Goal: Task Accomplishment & Management: Manage account settings

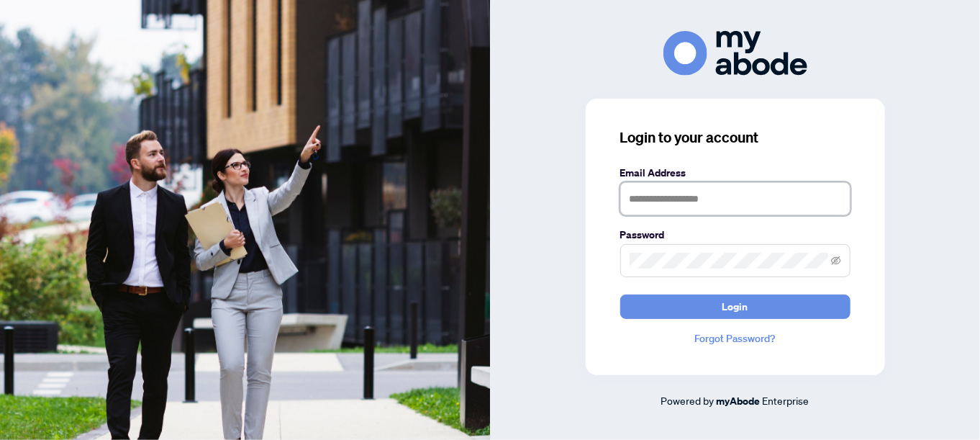
click at [642, 200] on input "text" at bounding box center [736, 198] width 230 height 33
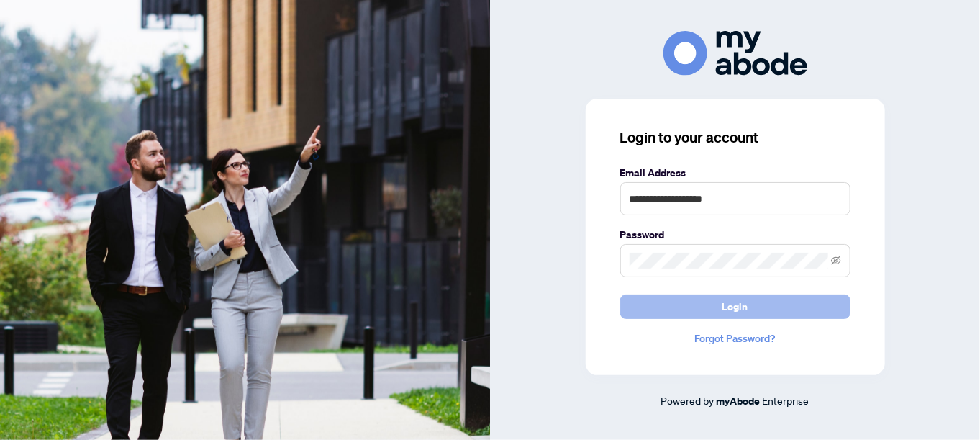
click at [742, 313] on span "Login" at bounding box center [736, 306] width 26 height 23
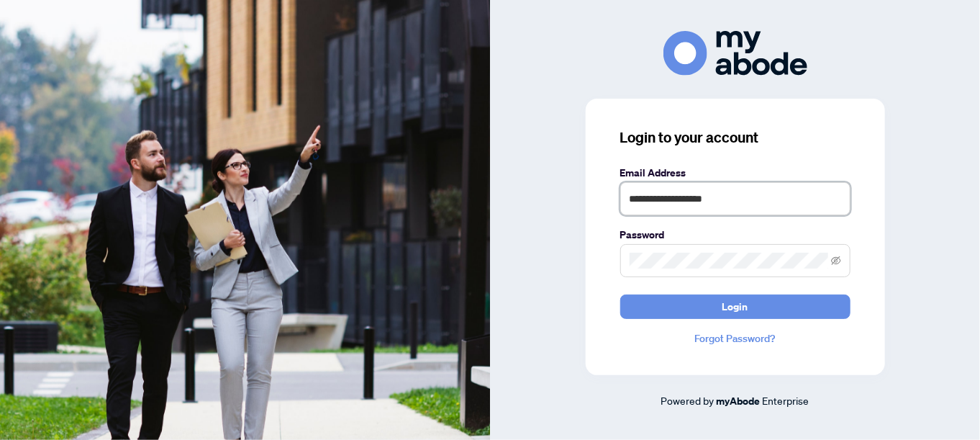
click at [737, 202] on input "**********" at bounding box center [736, 198] width 230 height 33
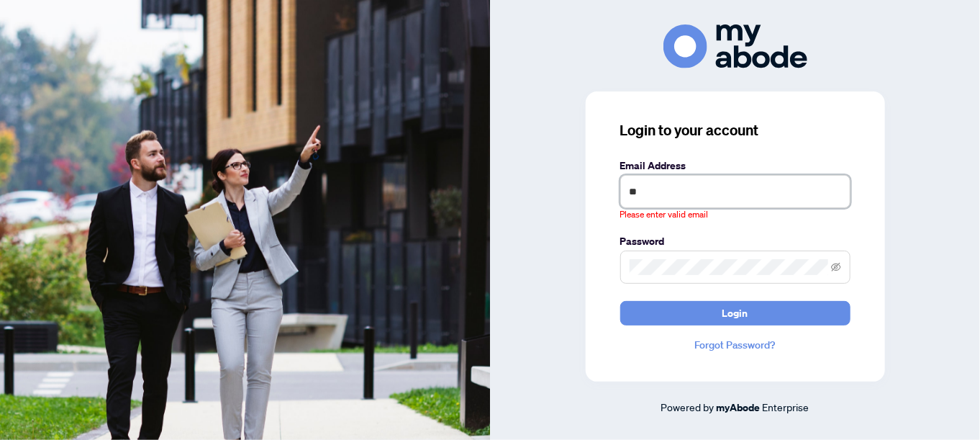
type input "*"
type input "**********"
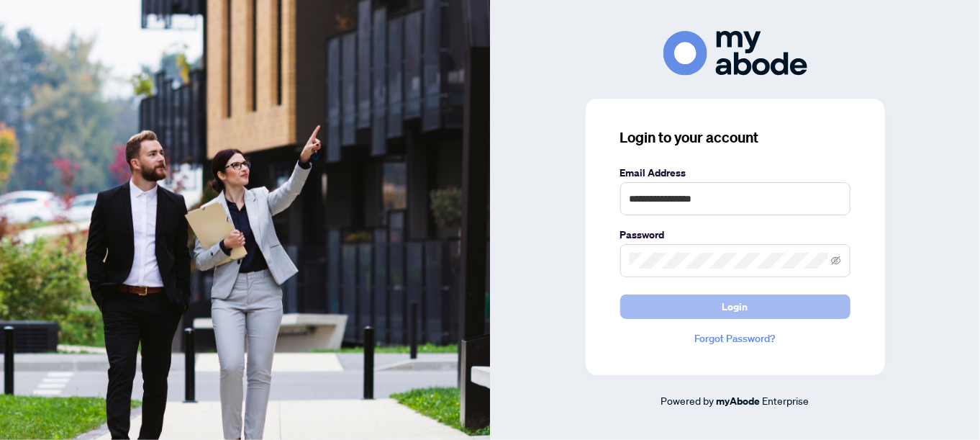
click at [765, 302] on button "Login" at bounding box center [736, 306] width 230 height 24
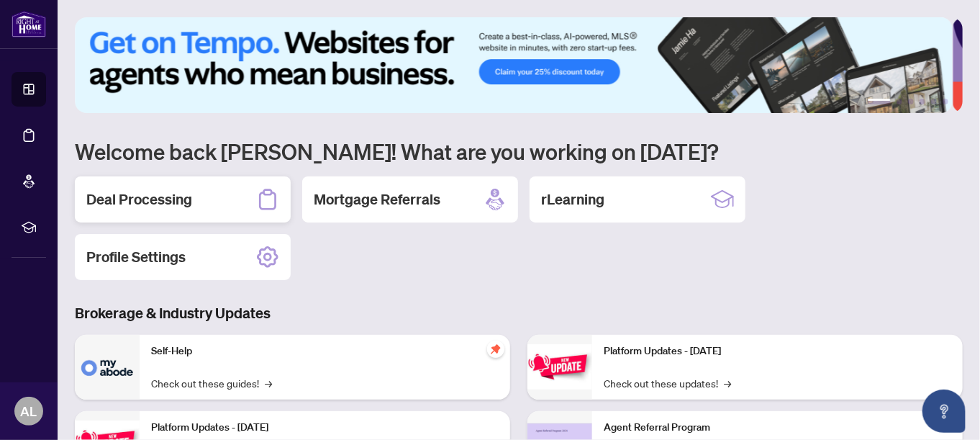
click at [171, 204] on h2 "Deal Processing" at bounding box center [139, 199] width 106 height 20
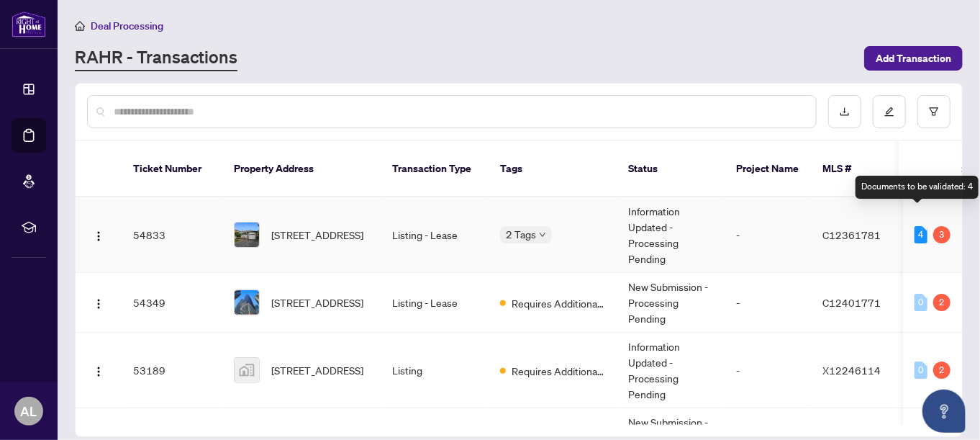
click at [919, 226] on div "4" at bounding box center [921, 234] width 13 height 17
click at [941, 226] on div "3" at bounding box center [942, 234] width 17 height 17
click at [917, 226] on div "4" at bounding box center [921, 234] width 13 height 17
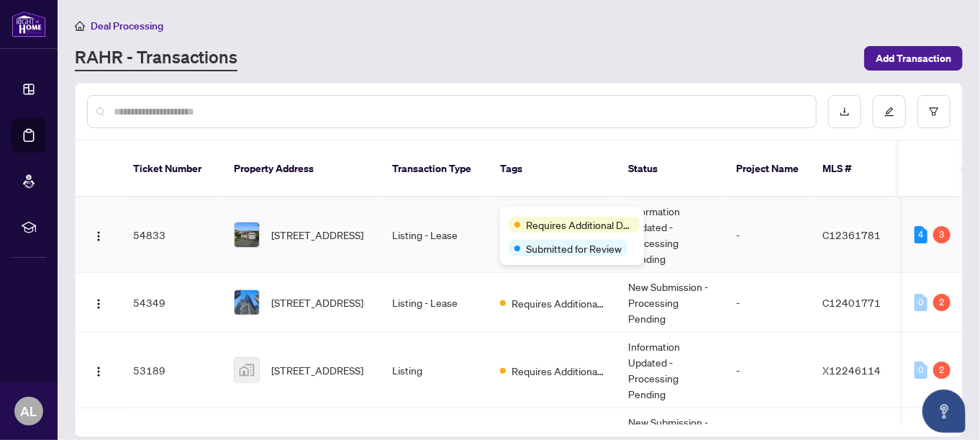
click at [516, 215] on div "Requires Additional Docs" at bounding box center [572, 223] width 127 height 17
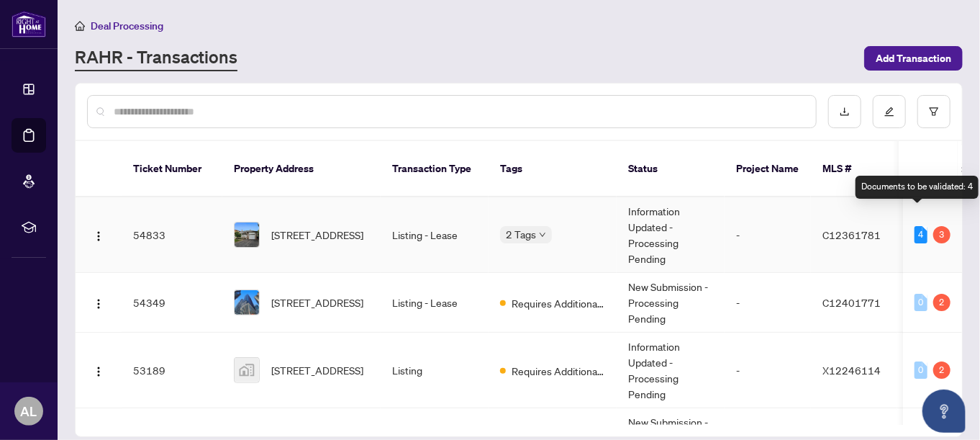
click at [918, 226] on div "4" at bounding box center [921, 234] width 13 height 17
click at [952, 217] on td "4 3" at bounding box center [932, 235] width 59 height 76
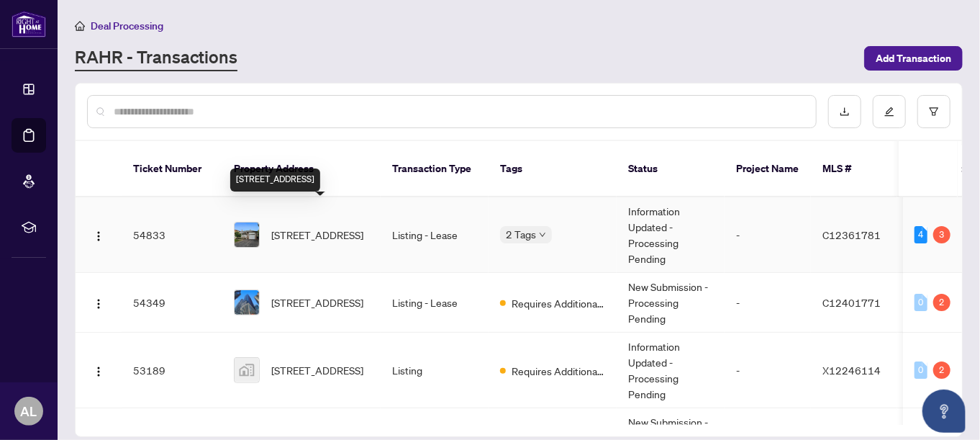
click at [296, 227] on span "[STREET_ADDRESS]" at bounding box center [317, 235] width 92 height 16
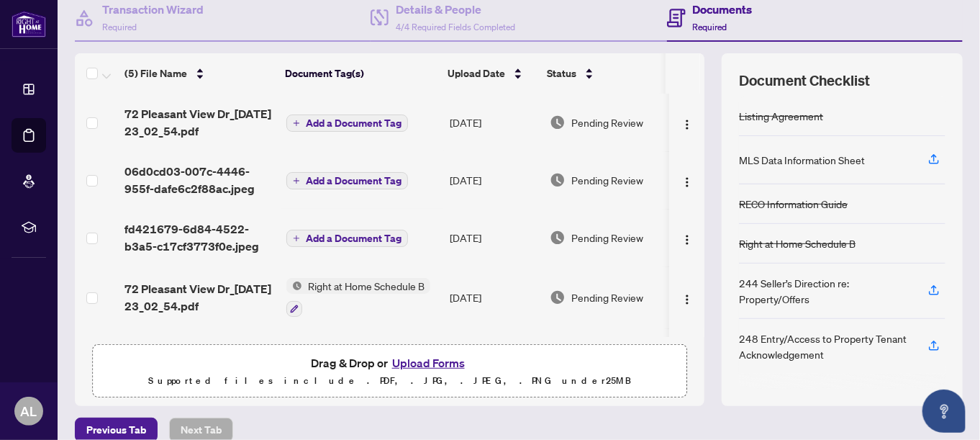
click at [354, 239] on span "Add a Document Tag" at bounding box center [354, 238] width 96 height 10
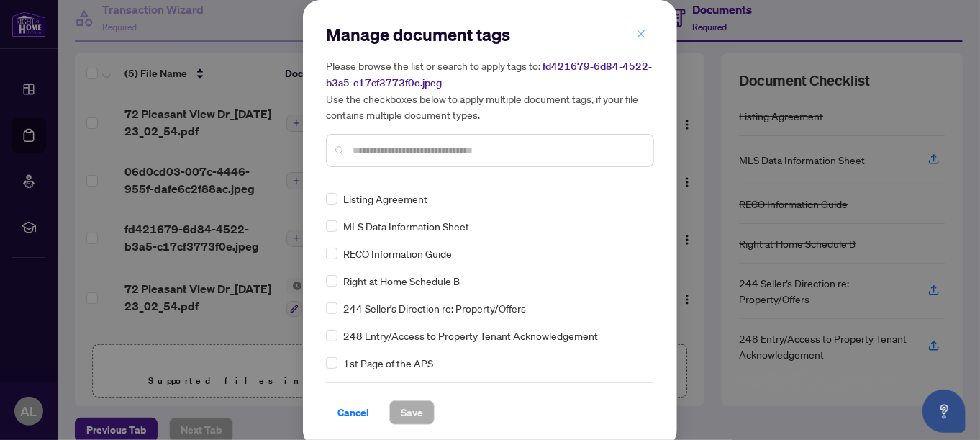
click at [638, 32] on icon "close" at bounding box center [642, 34] width 8 height 8
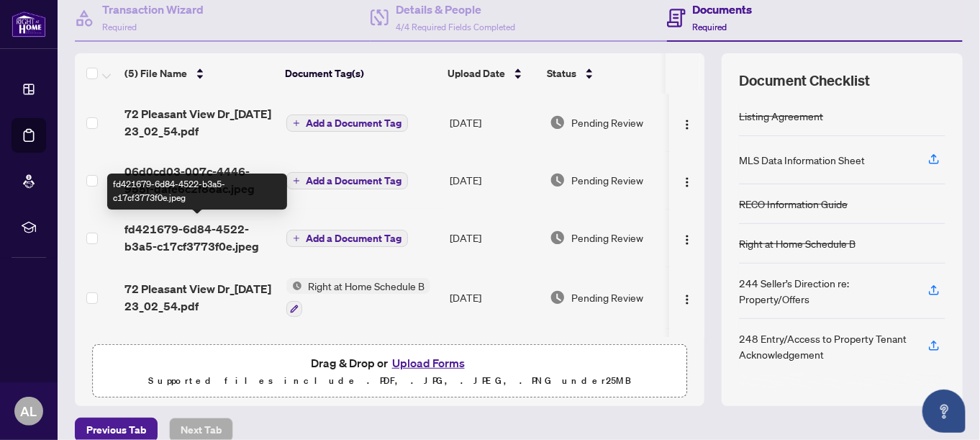
click at [178, 230] on span "fd421679-6d84-4522-b3a5-c17cf3773f0e.jpeg" at bounding box center [200, 237] width 150 height 35
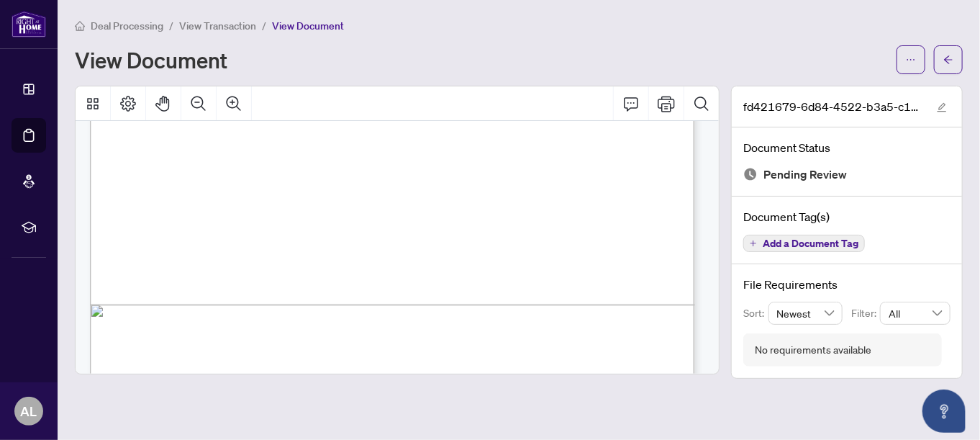
scroll to position [631, 0]
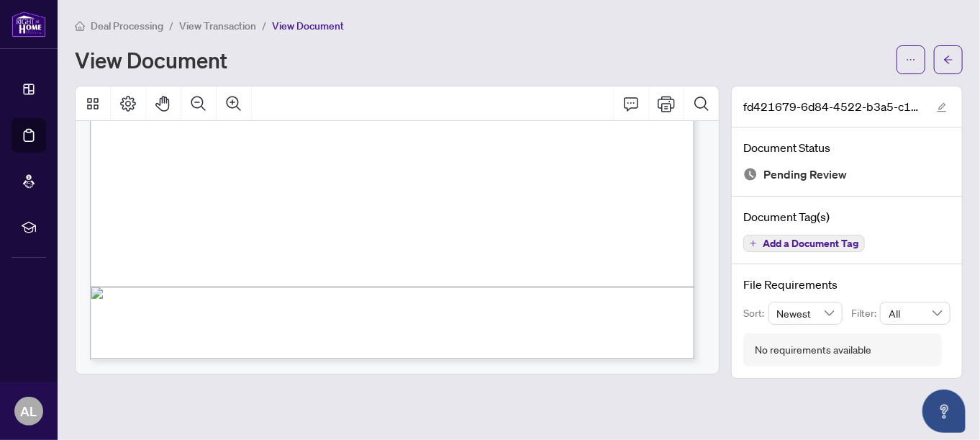
click at [767, 343] on div "No requirements available" at bounding box center [813, 350] width 117 height 16
click at [850, 353] on div "No requirements available" at bounding box center [813, 350] width 117 height 16
click at [878, 350] on div "No requirements available" at bounding box center [843, 349] width 199 height 33
click at [785, 334] on div "No requirements available" at bounding box center [843, 349] width 199 height 33
click at [767, 343] on div "No requirements available" at bounding box center [813, 350] width 117 height 16
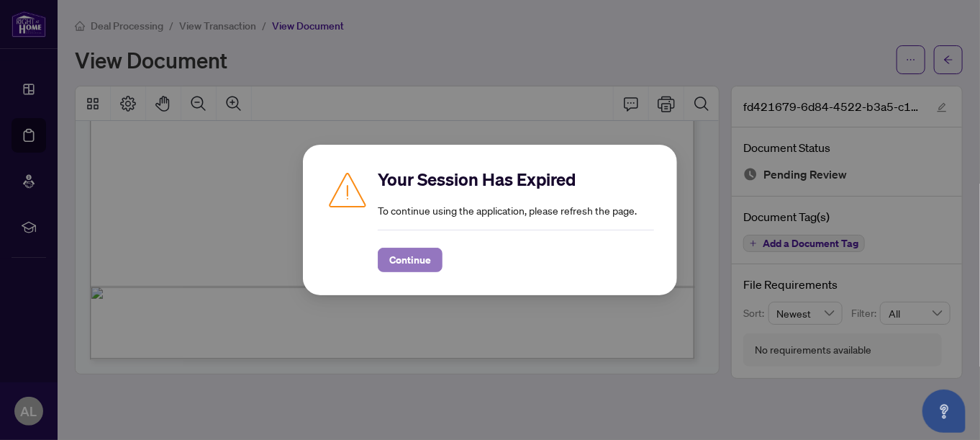
click at [415, 258] on span "Continue" at bounding box center [410, 259] width 42 height 23
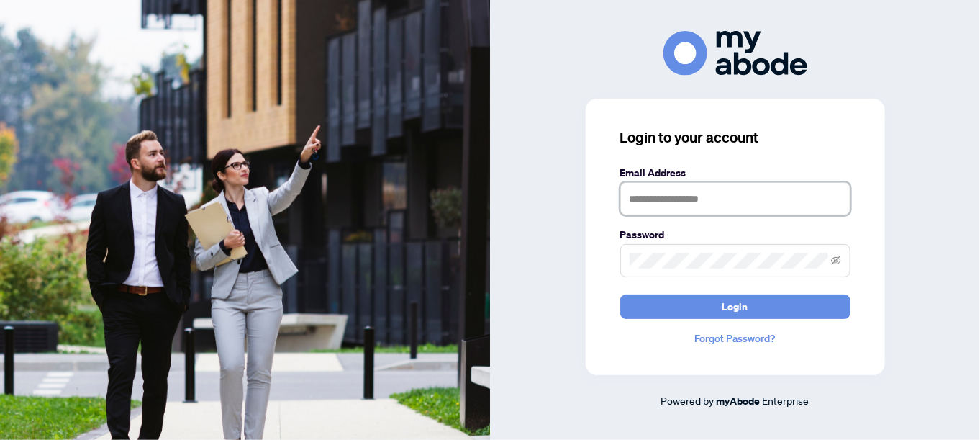
click at [667, 194] on input "text" at bounding box center [736, 198] width 230 height 33
type input "**********"
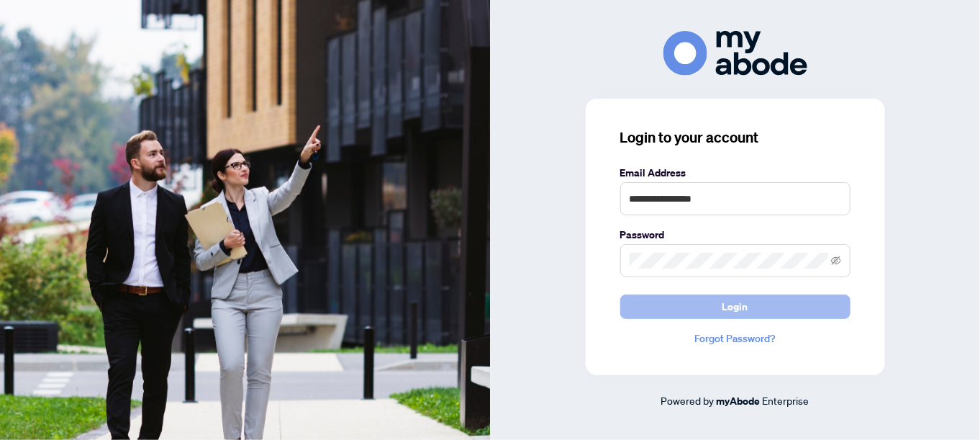
click at [735, 308] on span "Login" at bounding box center [736, 306] width 26 height 23
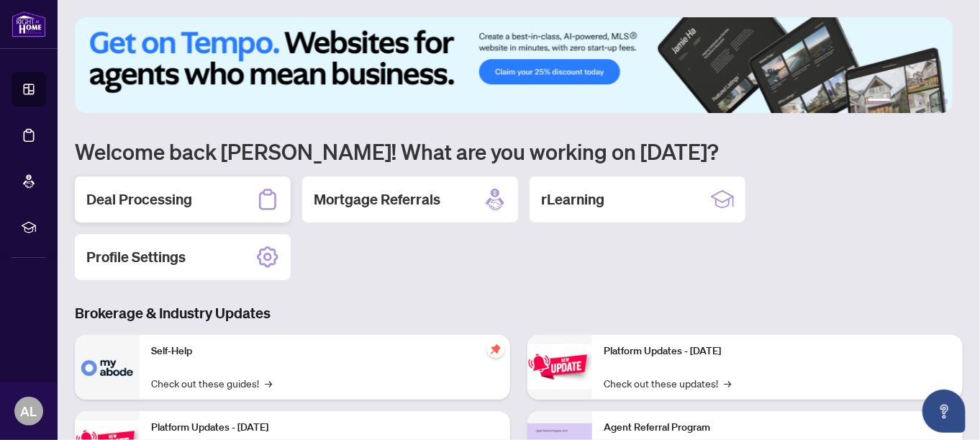
click at [183, 195] on h2 "Deal Processing" at bounding box center [139, 199] width 106 height 20
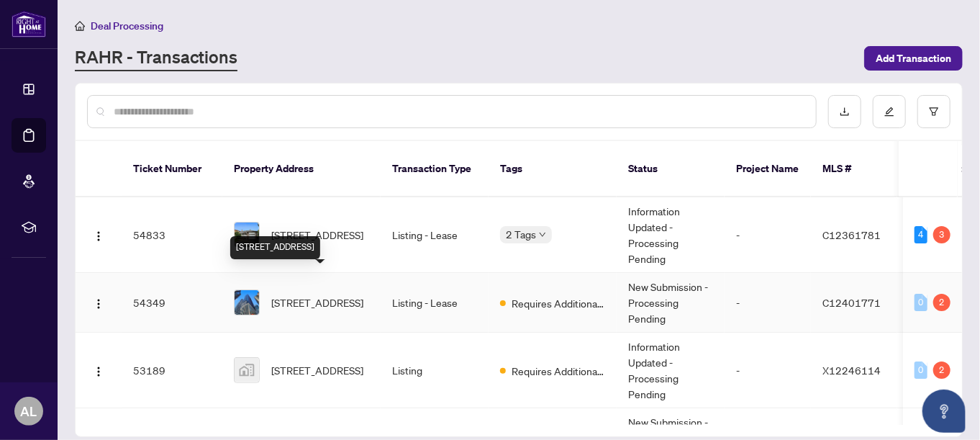
click at [353, 294] on span "[STREET_ADDRESS]" at bounding box center [317, 302] width 92 height 16
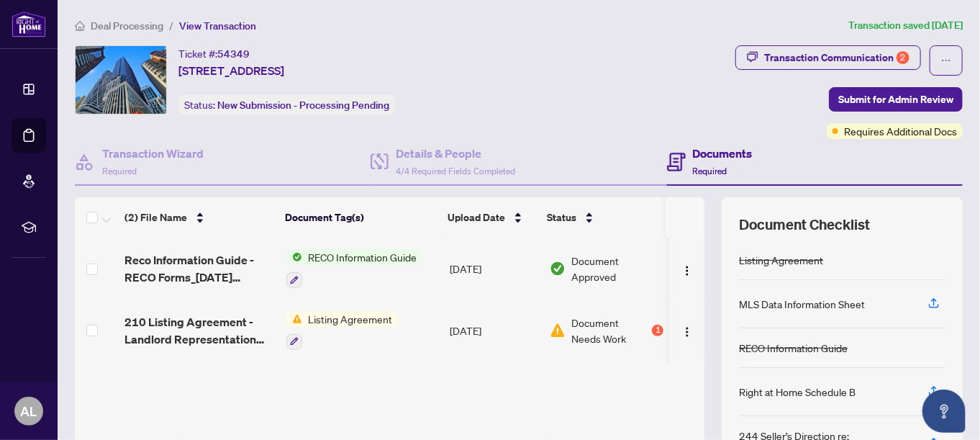
scroll to position [144, 0]
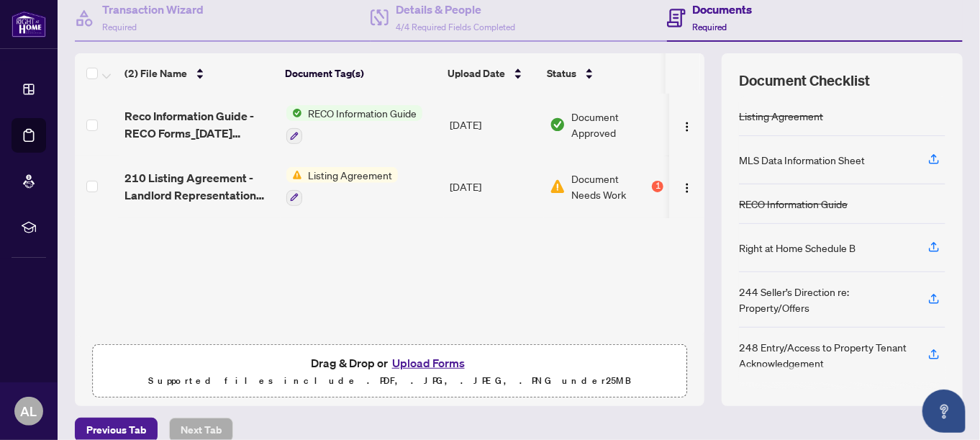
click at [432, 360] on button "Upload Forms" at bounding box center [428, 362] width 81 height 19
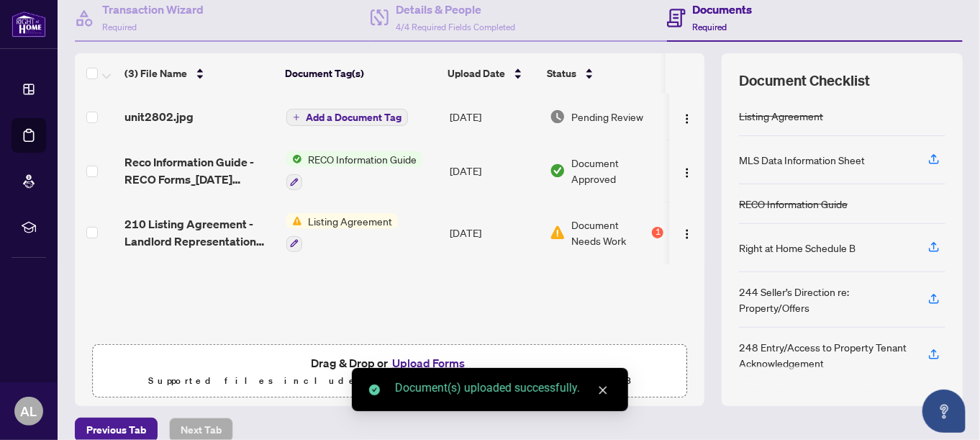
click at [602, 389] on icon "close" at bounding box center [604, 391] width 8 height 8
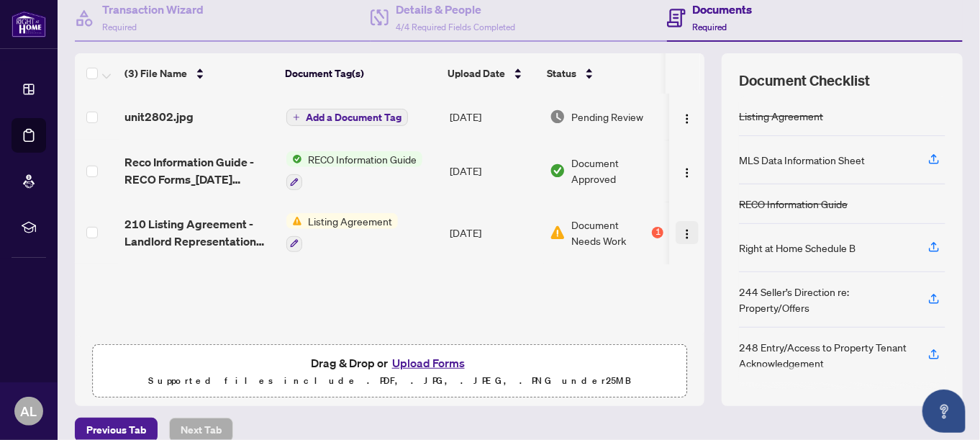
click at [682, 230] on img "button" at bounding box center [688, 234] width 12 height 12
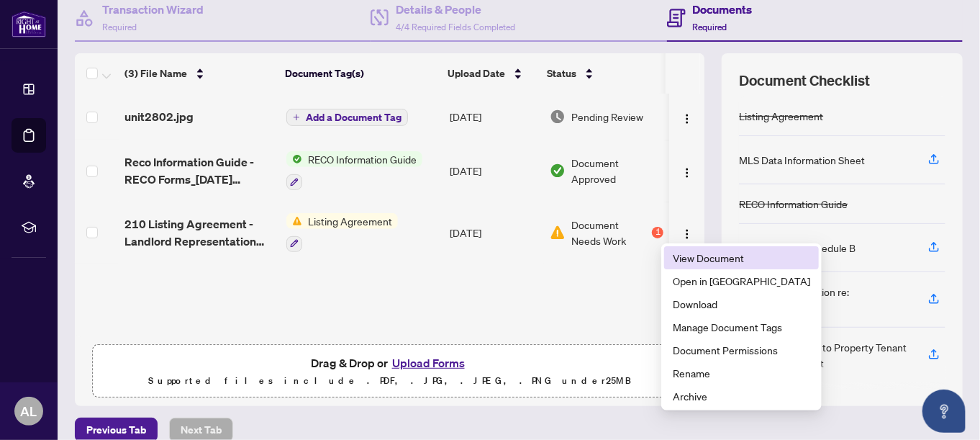
click at [711, 260] on span "View Document" at bounding box center [741, 258] width 137 height 16
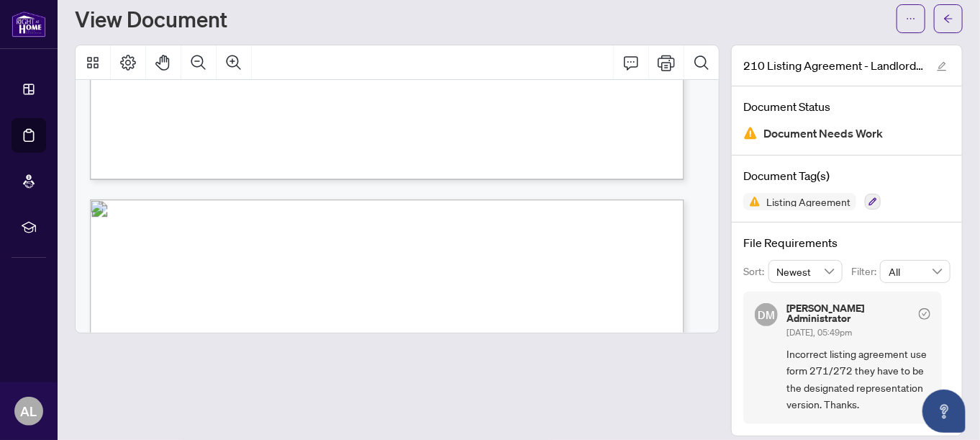
scroll to position [2193, 0]
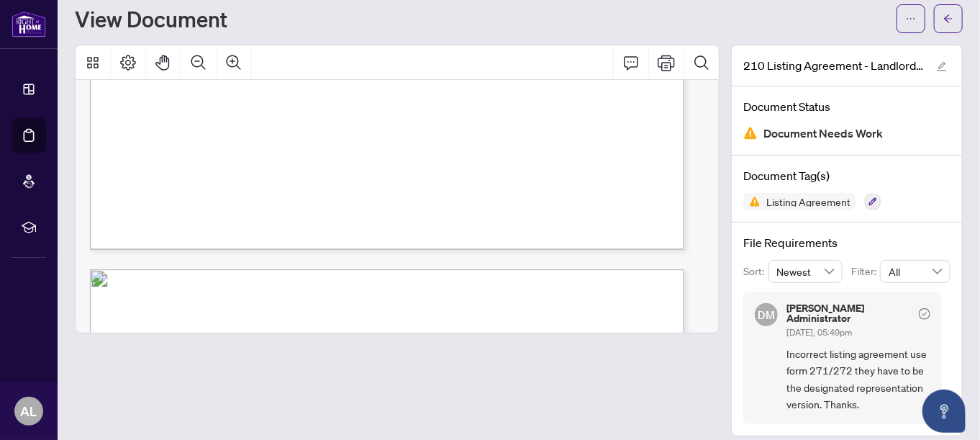
click at [600, 18] on div "View Document" at bounding box center [481, 18] width 813 height 23
click at [944, 14] on icon "arrow-left" at bounding box center [949, 19] width 10 height 10
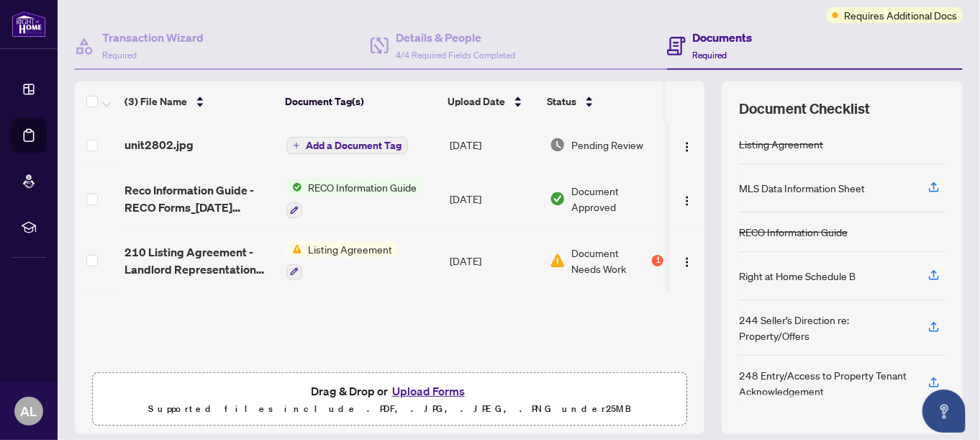
scroll to position [161, 0]
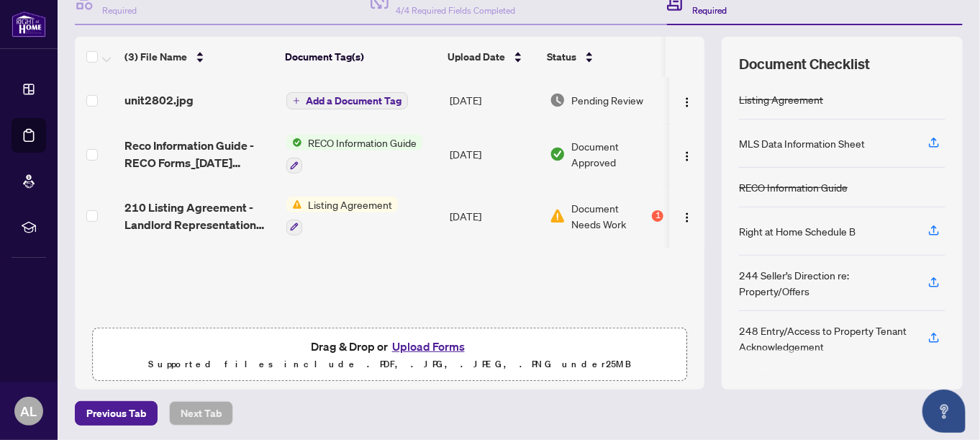
click at [545, 262] on div "unit2802.jpg Add a Document Tag [DATE] Pending Review Reco Information Guide - …" at bounding box center [390, 198] width 630 height 243
click at [682, 213] on img "button" at bounding box center [688, 218] width 12 height 12
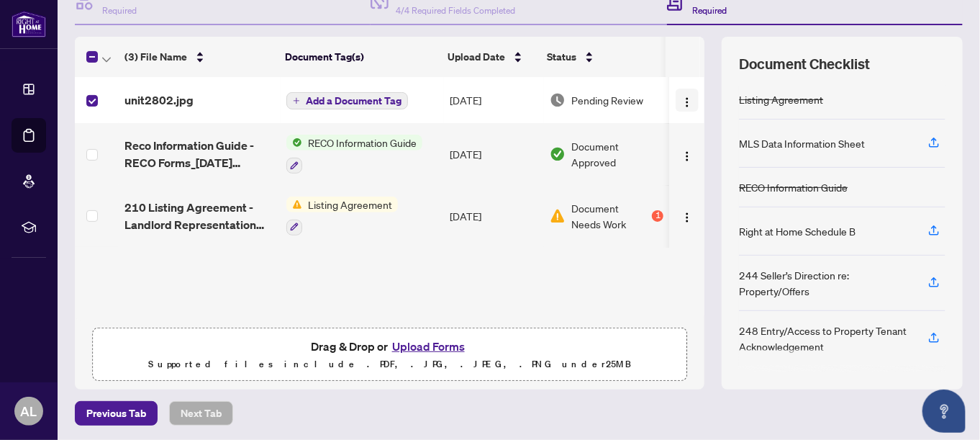
click at [682, 99] on img "button" at bounding box center [688, 102] width 12 height 12
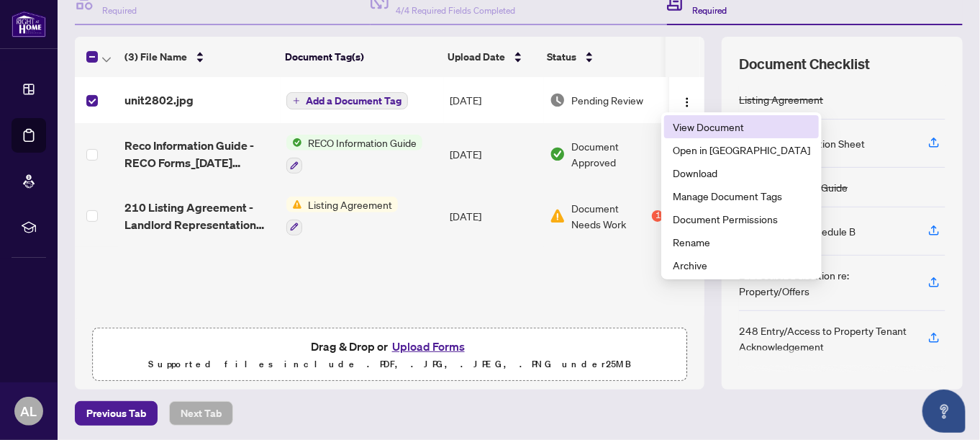
click at [713, 127] on span "View Document" at bounding box center [741, 127] width 137 height 16
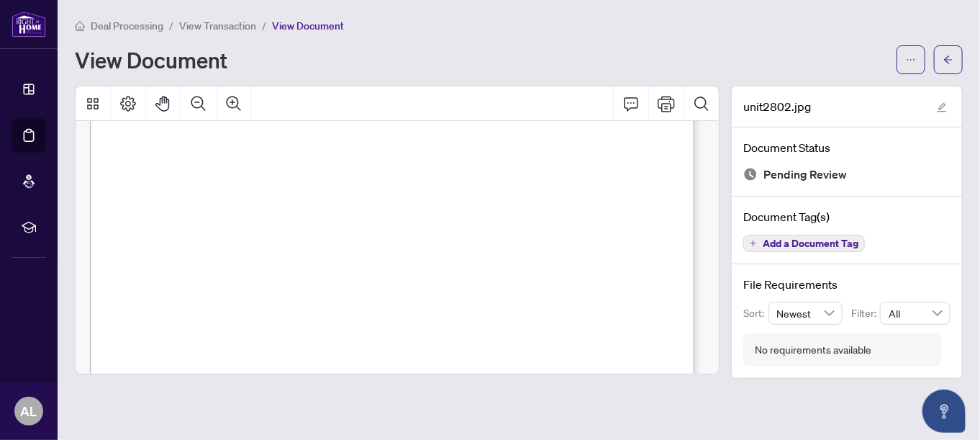
scroll to position [631, 0]
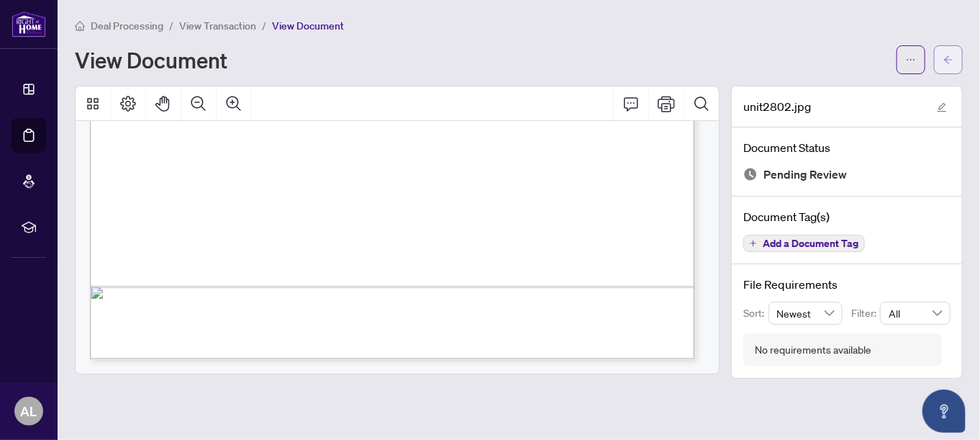
click at [955, 61] on button "button" at bounding box center [948, 59] width 29 height 29
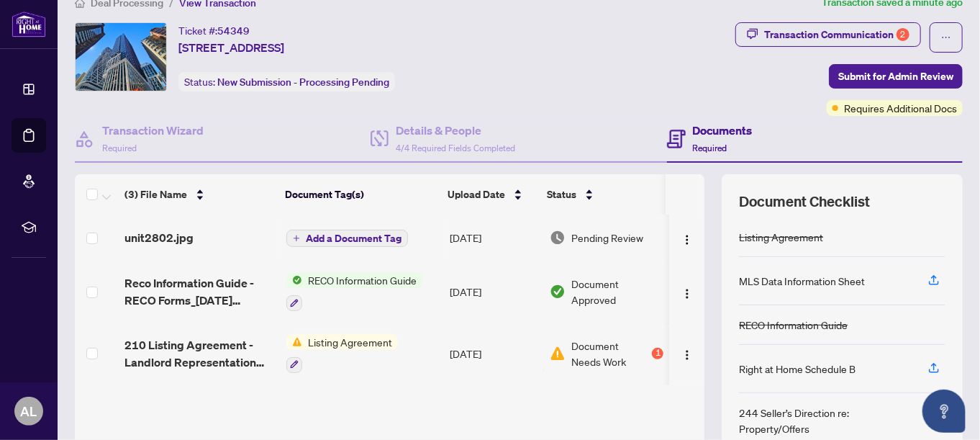
scroll to position [17, 0]
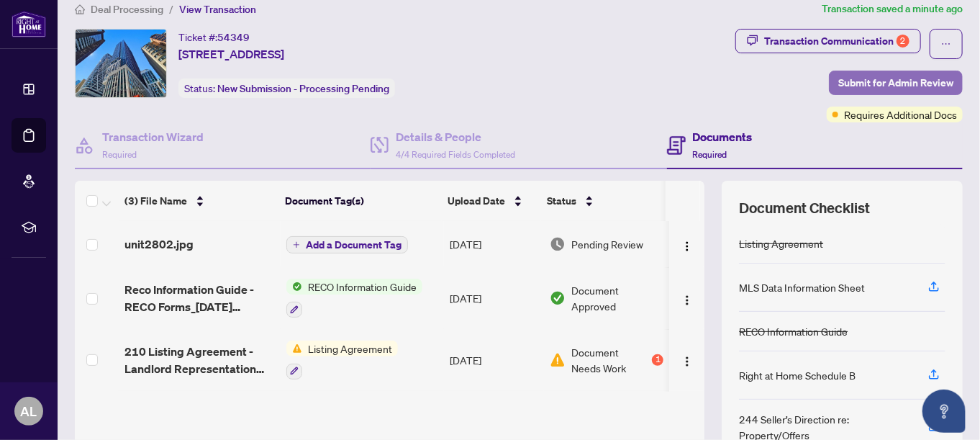
click at [890, 74] on span "Submit for Admin Review" at bounding box center [896, 82] width 115 height 23
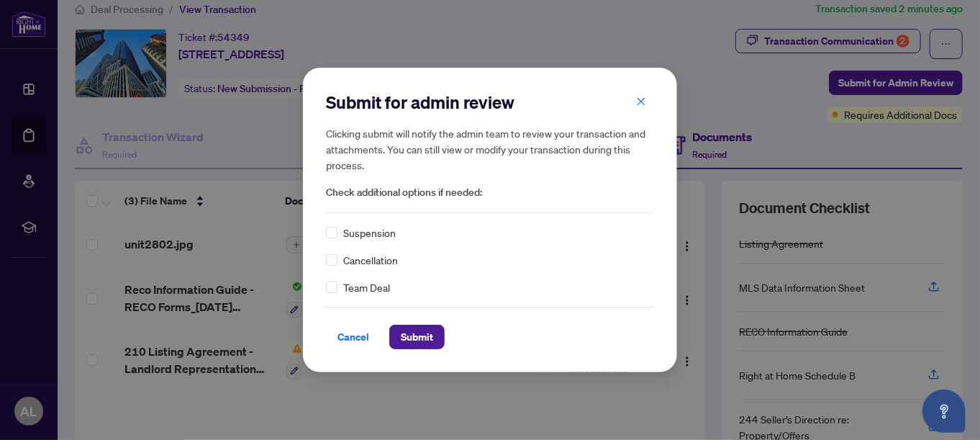
click at [334, 191] on span "Check additional options if needed:" at bounding box center [490, 192] width 328 height 17
click at [373, 191] on span "Check additional options if needed:" at bounding box center [490, 192] width 328 height 17
click at [441, 201] on span "Check additional options if needed:" at bounding box center [490, 192] width 328 height 17
click at [409, 336] on span "Submit" at bounding box center [417, 336] width 32 height 23
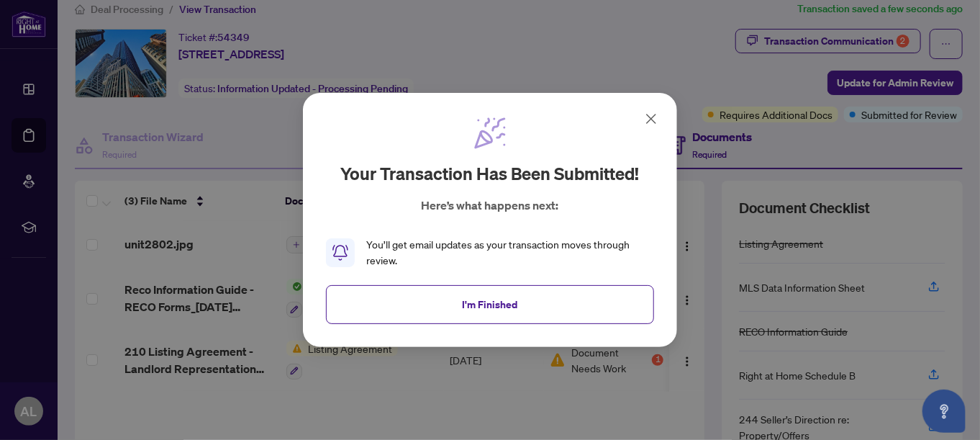
click at [650, 118] on icon at bounding box center [651, 118] width 17 height 17
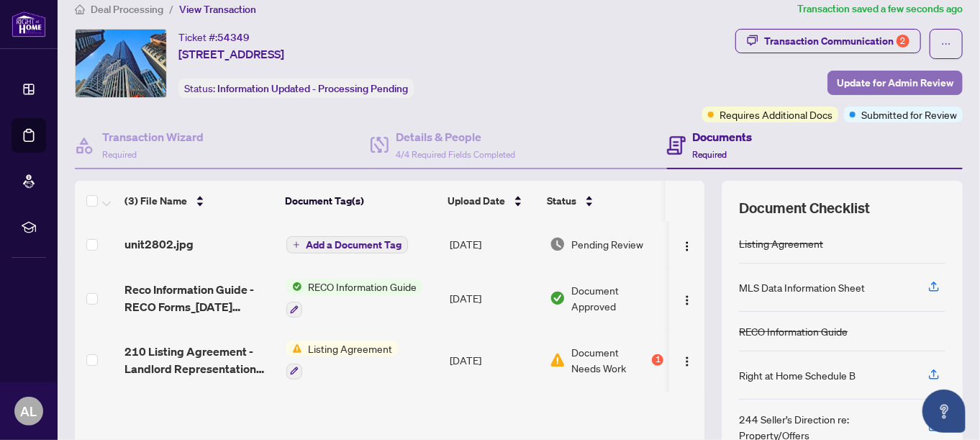
click at [878, 86] on span "Update for Admin Review" at bounding box center [895, 82] width 117 height 23
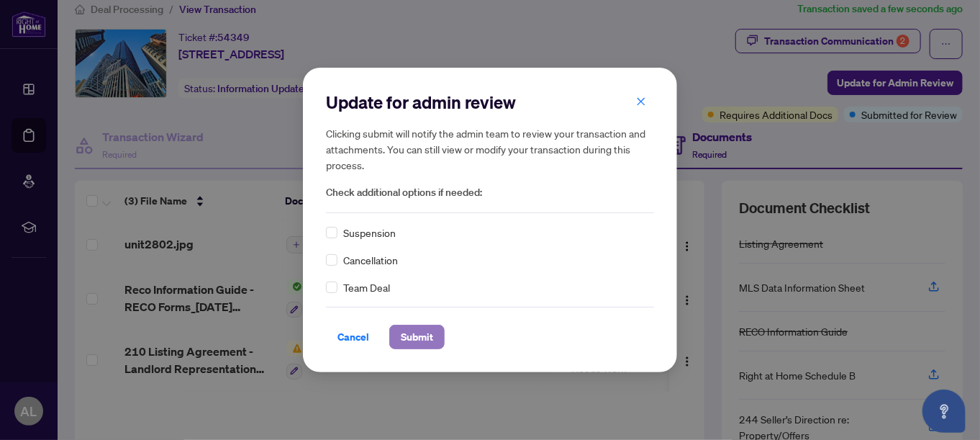
click at [409, 338] on span "Submit" at bounding box center [417, 336] width 32 height 23
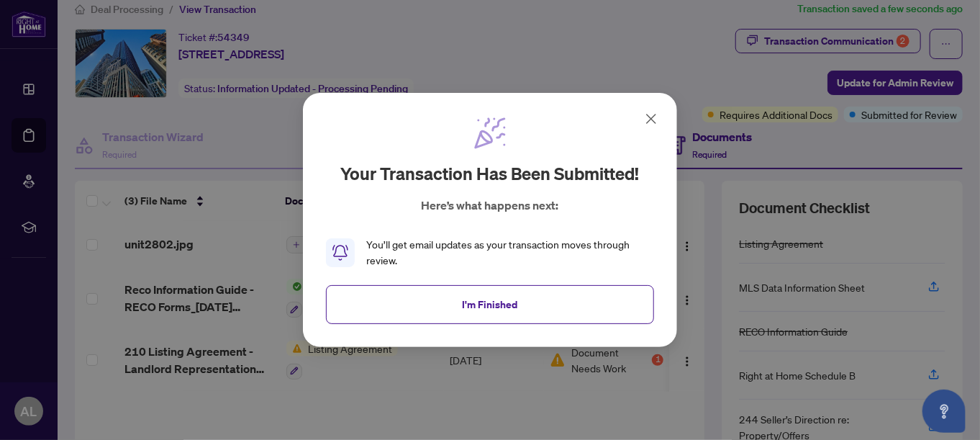
click at [649, 122] on icon at bounding box center [651, 118] width 9 height 9
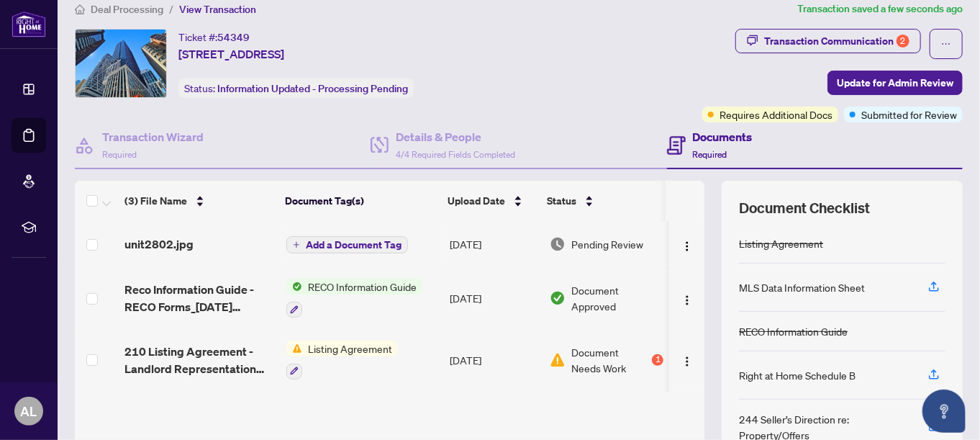
click at [366, 244] on span "Add a Document Tag" at bounding box center [354, 245] width 96 height 10
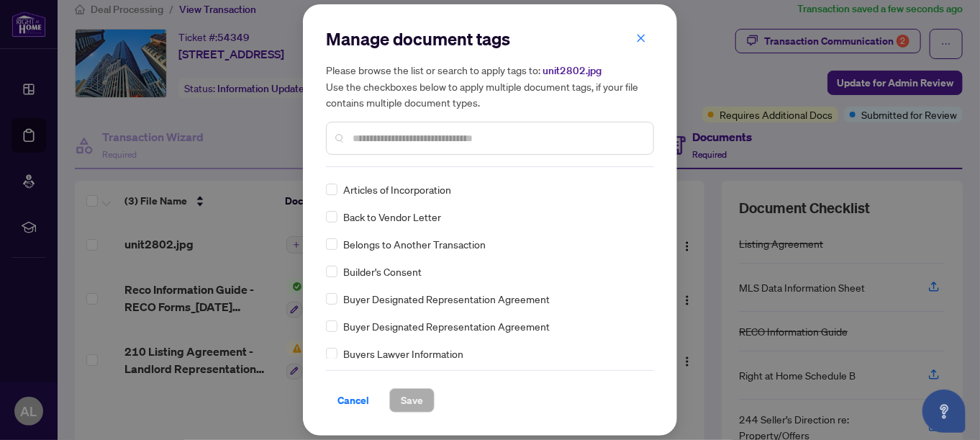
scroll to position [294, 0]
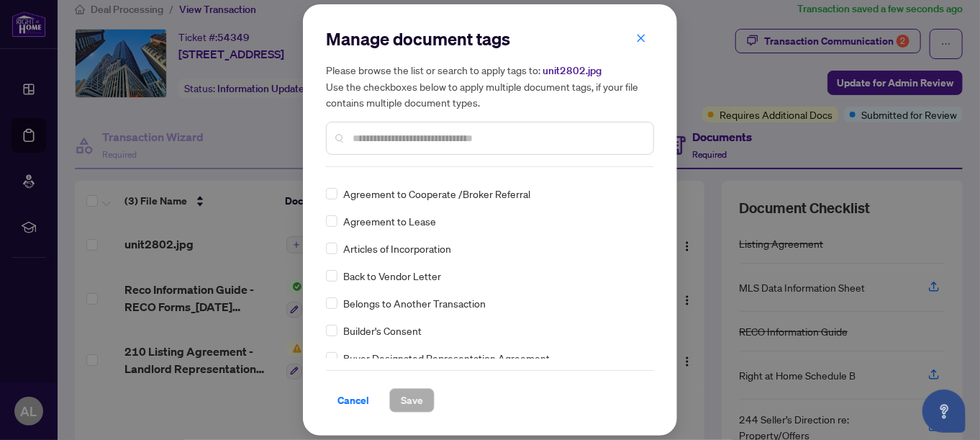
click at [377, 143] on input "text" at bounding box center [497, 138] width 289 height 16
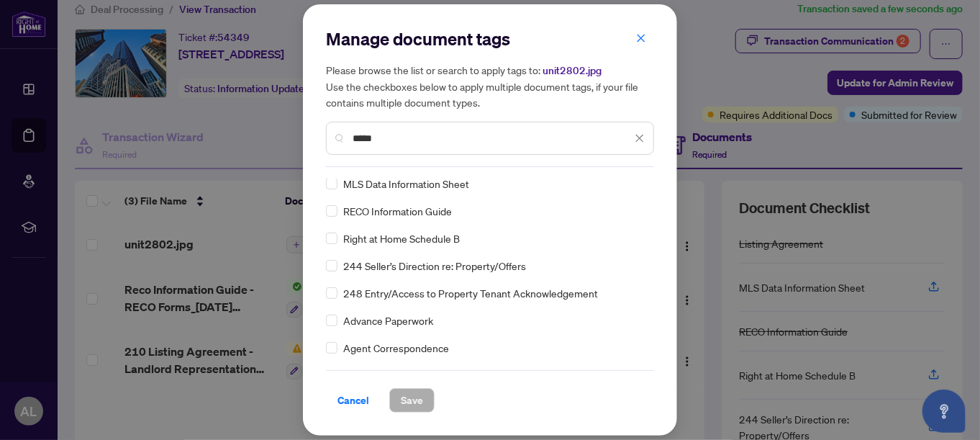
scroll to position [0, 0]
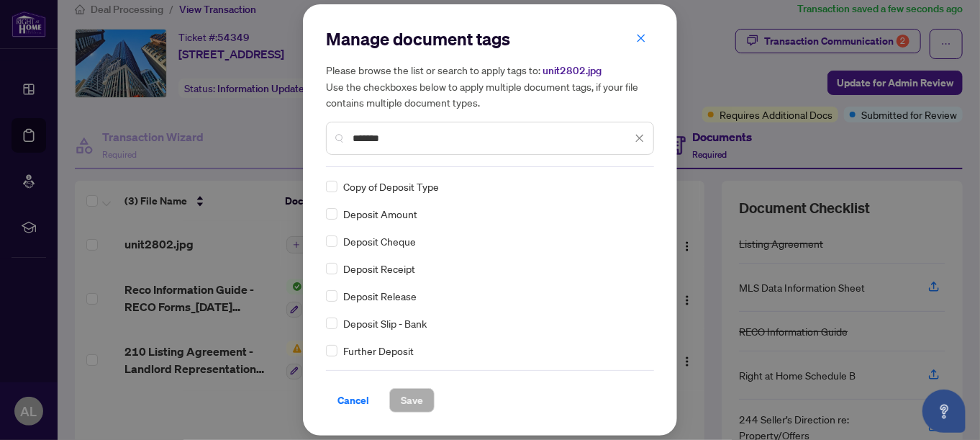
type input "*******"
click at [409, 403] on span "Save" at bounding box center [412, 400] width 22 height 23
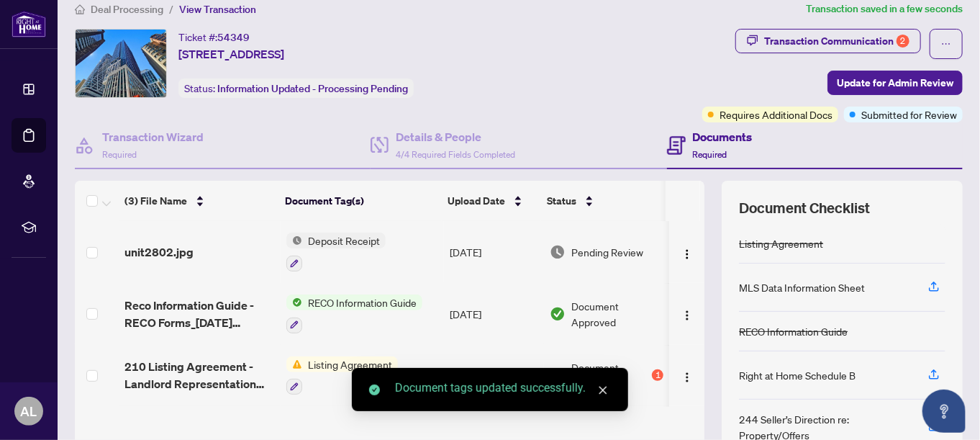
click at [342, 242] on span "Deposit Receipt" at bounding box center [344, 241] width 84 height 16
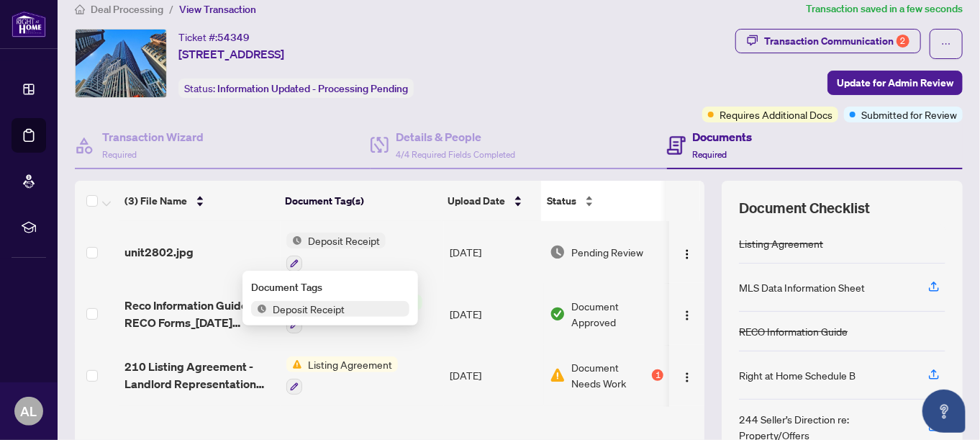
click at [634, 203] on div "Status" at bounding box center [603, 201] width 113 height 16
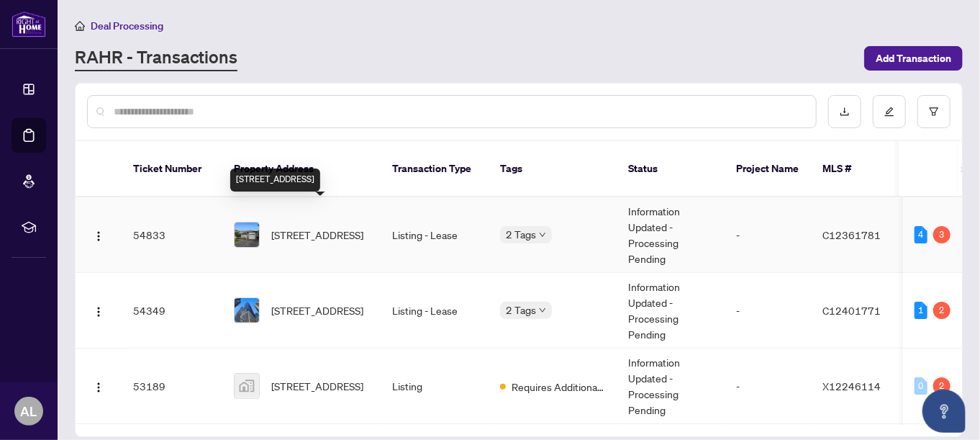
click at [346, 227] on span "[STREET_ADDRESS]" at bounding box center [317, 235] width 92 height 16
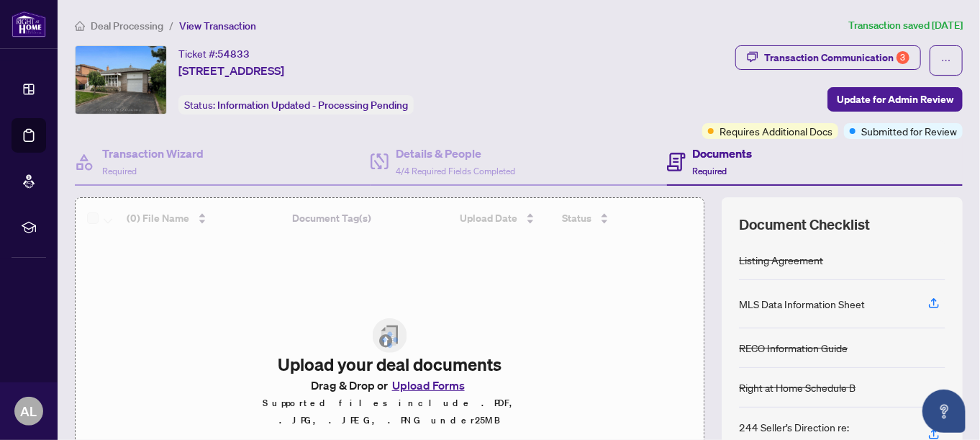
scroll to position [72, 0]
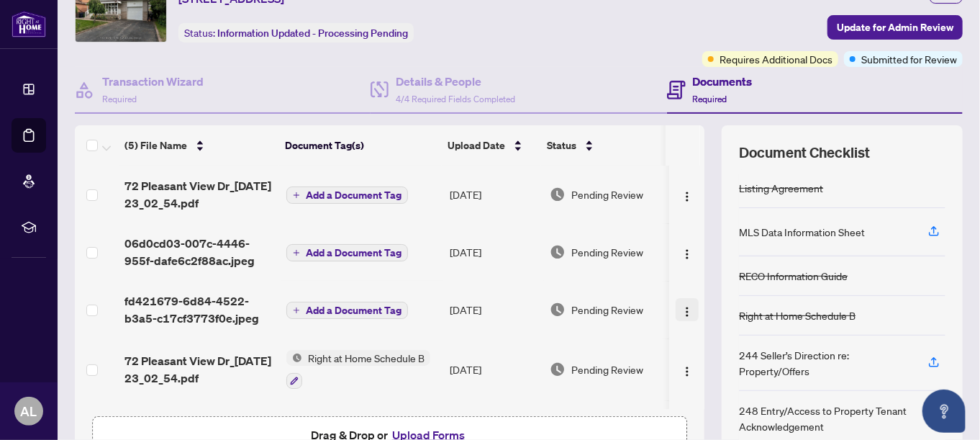
click at [682, 310] on img "button" at bounding box center [688, 312] width 12 height 12
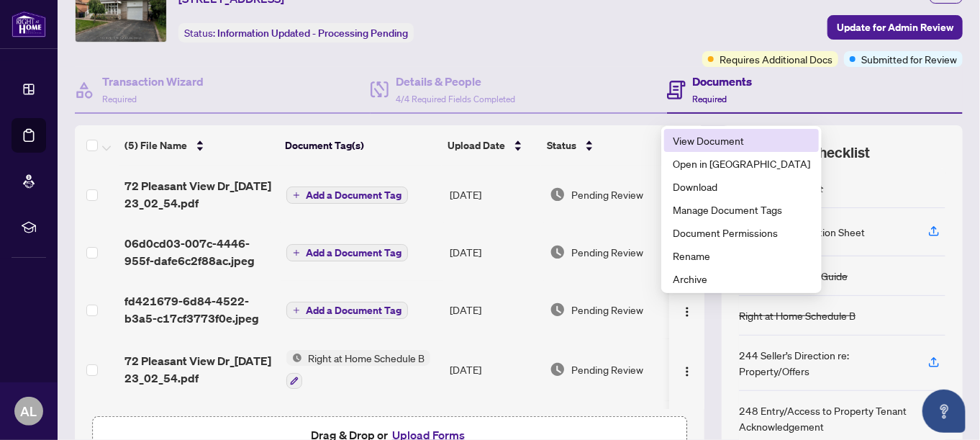
click at [709, 142] on span "View Document" at bounding box center [741, 140] width 137 height 16
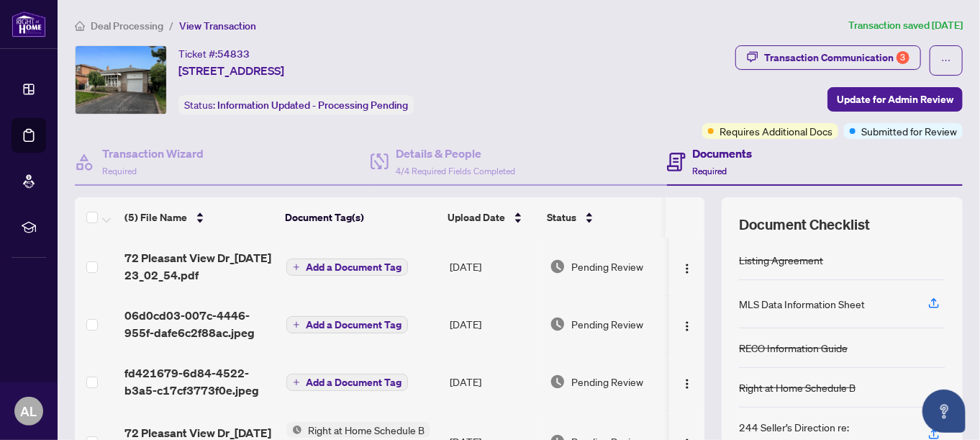
click at [347, 382] on span "Add a Document Tag" at bounding box center [354, 382] width 96 height 10
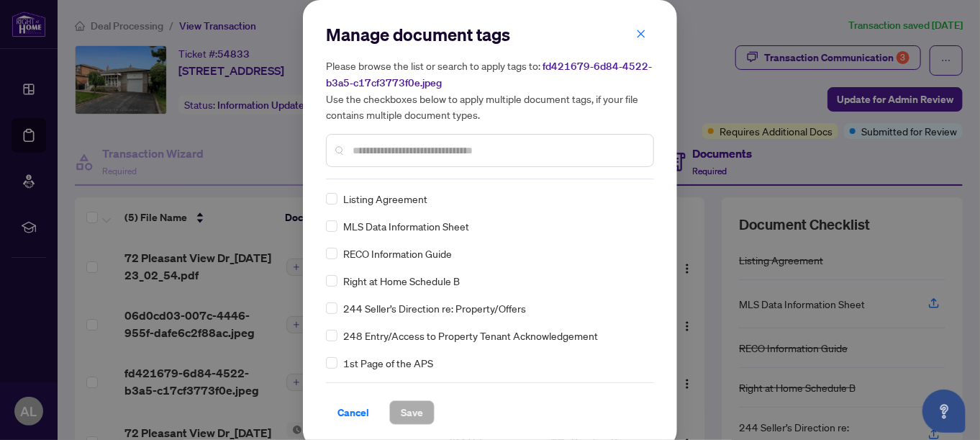
click at [364, 150] on input "text" at bounding box center [497, 151] width 289 height 16
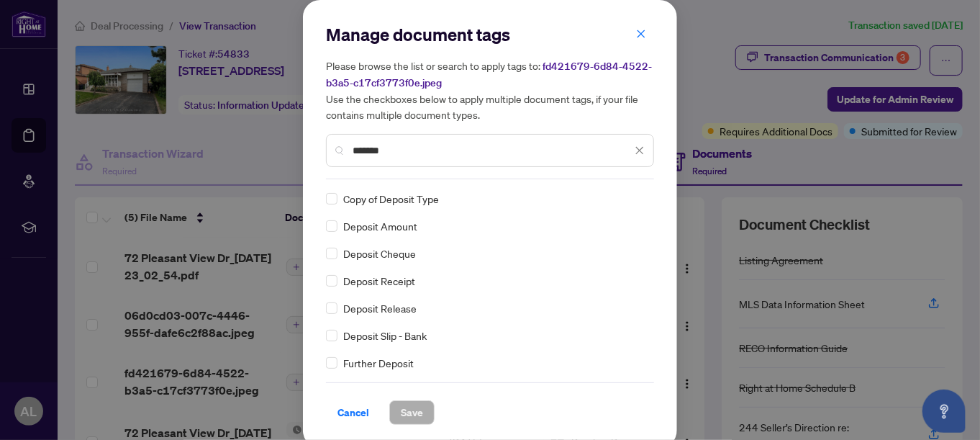
type input "*******"
click at [405, 410] on span "Save" at bounding box center [412, 412] width 22 height 23
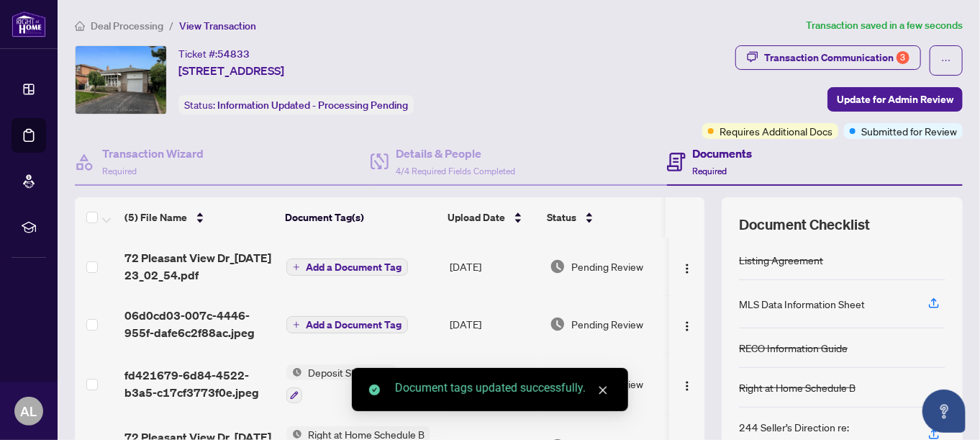
click at [489, 338] on td "[DATE]" at bounding box center [494, 324] width 100 height 58
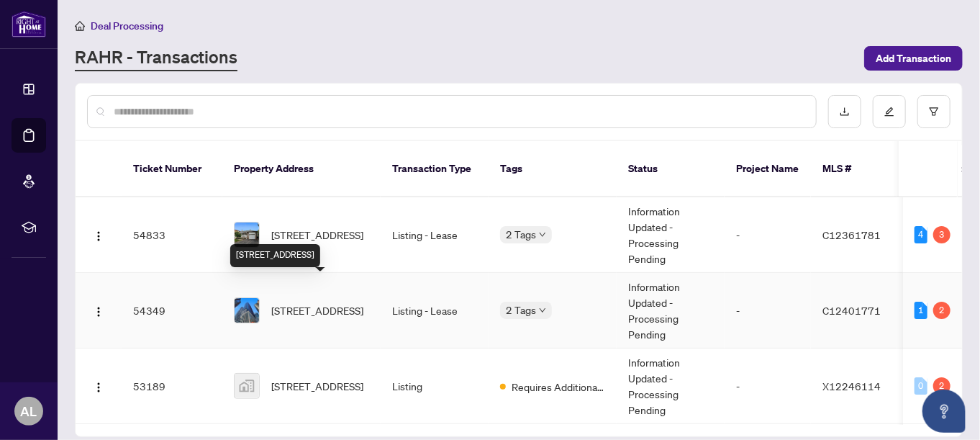
click at [343, 302] on span "[STREET_ADDRESS]" at bounding box center [317, 310] width 92 height 16
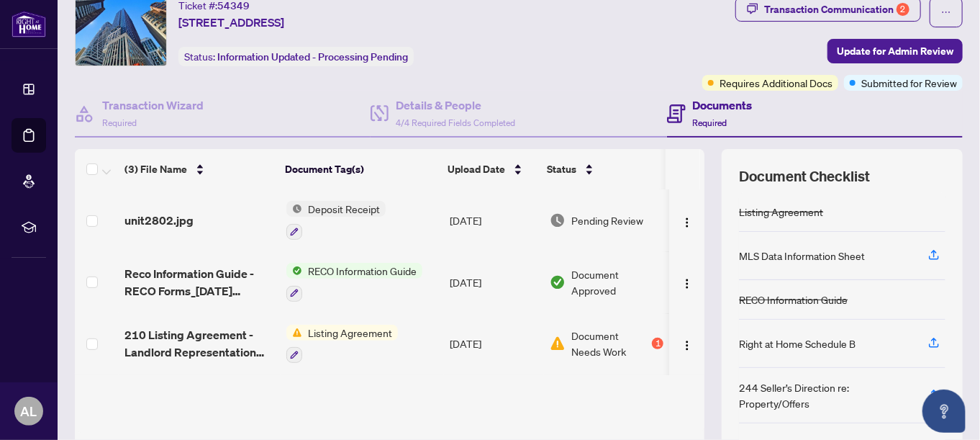
scroll to position [72, 0]
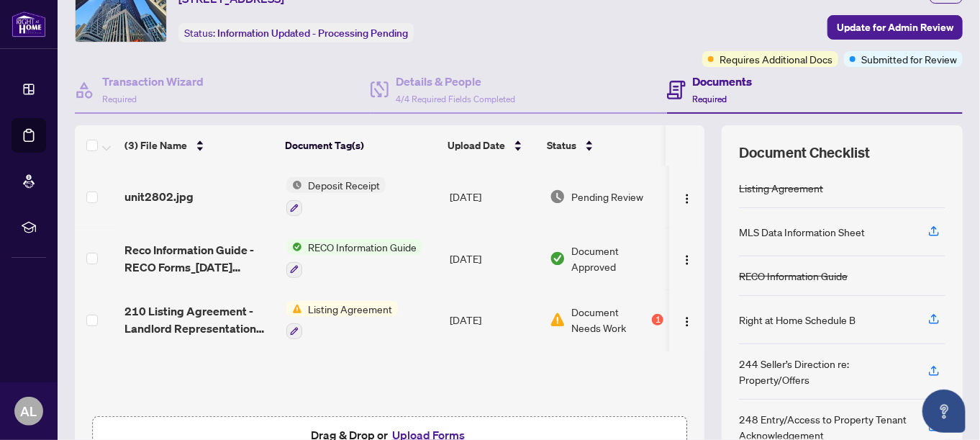
click at [341, 179] on span "Deposit Receipt" at bounding box center [344, 185] width 84 height 16
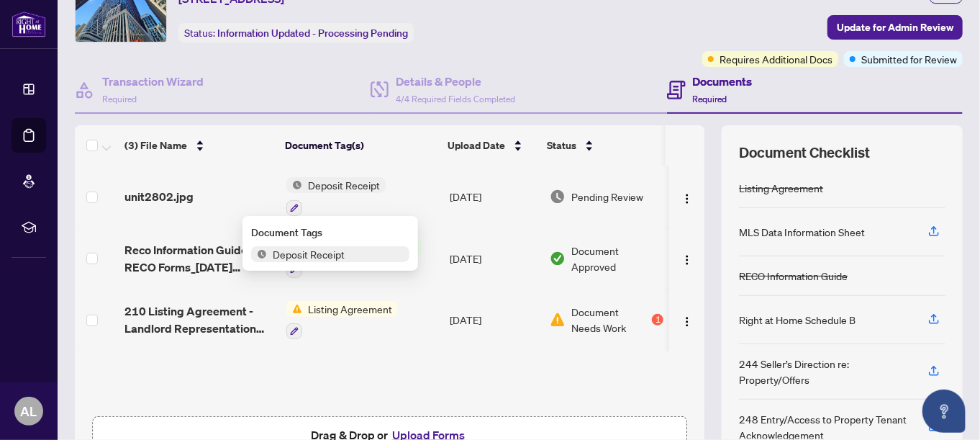
click at [323, 253] on span "Deposit Receipt" at bounding box center [309, 254] width 84 height 16
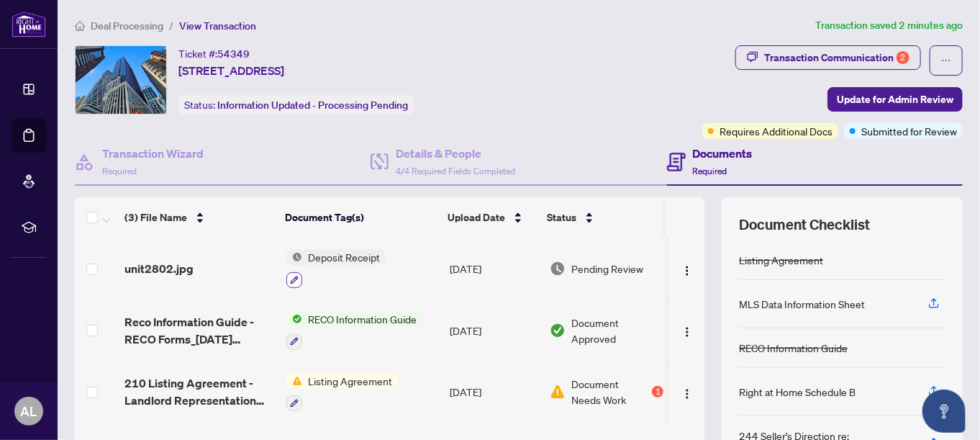
click at [290, 276] on icon "button" at bounding box center [294, 280] width 9 height 9
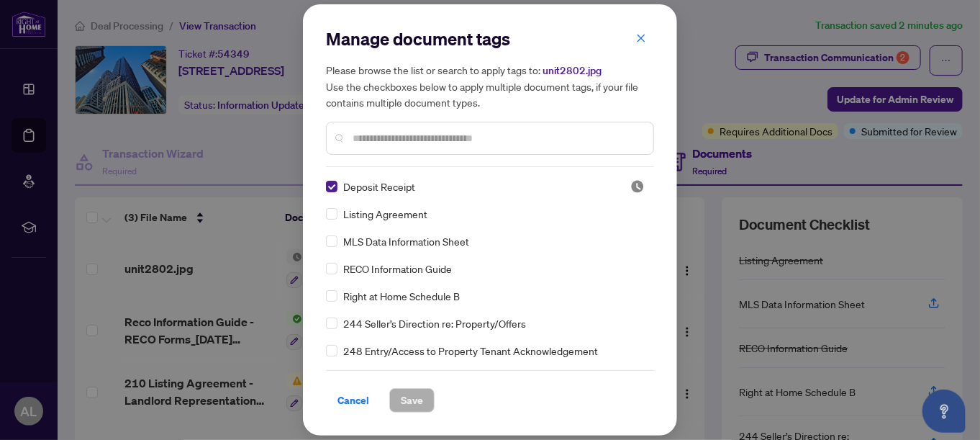
click at [371, 137] on input "text" at bounding box center [497, 138] width 289 height 16
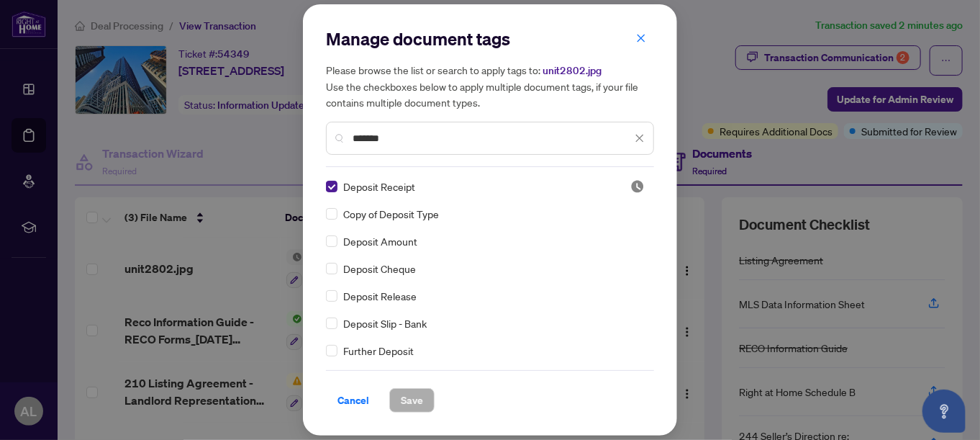
type input "*******"
click at [389, 187] on span "Deposit Slip - Bank" at bounding box center [385, 187] width 84 height 16
click at [412, 402] on span "Save" at bounding box center [412, 400] width 22 height 23
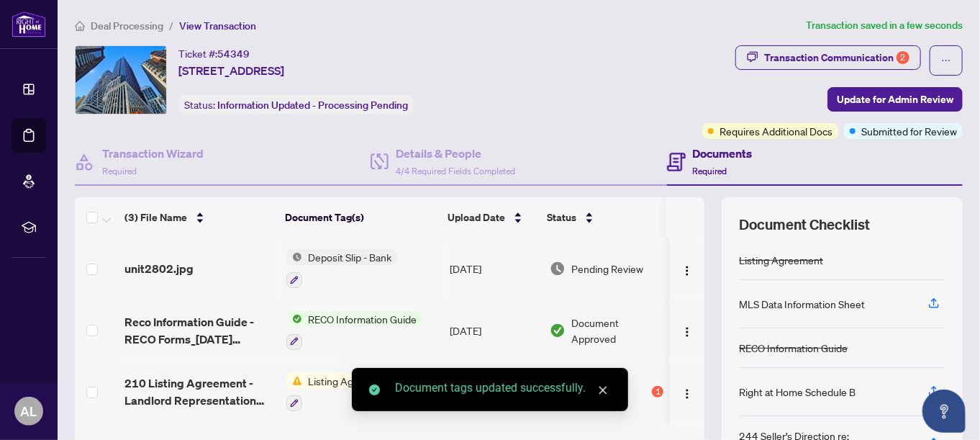
click at [603, 390] on icon "close" at bounding box center [604, 391] width 8 height 8
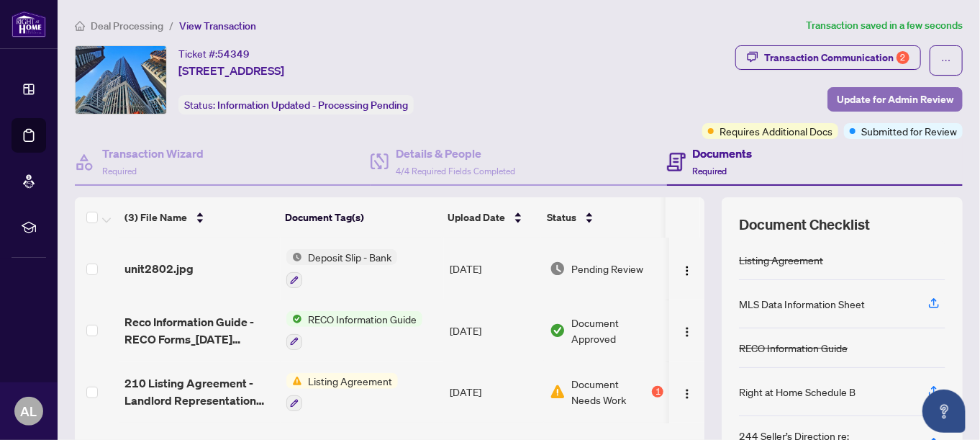
click at [887, 99] on span "Update for Admin Review" at bounding box center [895, 99] width 117 height 23
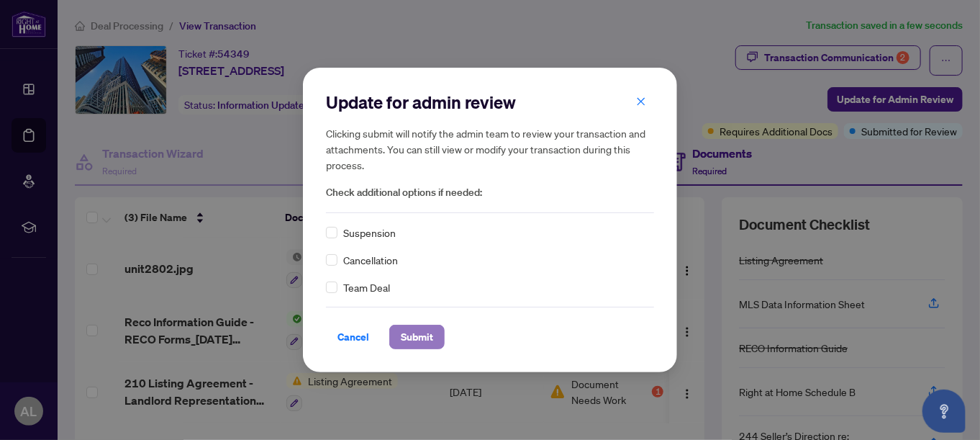
click at [417, 342] on span "Submit" at bounding box center [417, 336] width 32 height 23
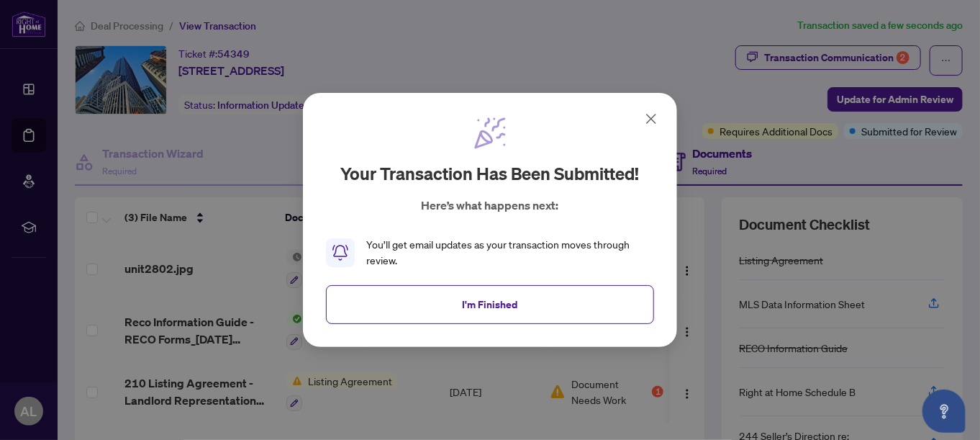
click at [650, 116] on icon at bounding box center [651, 118] width 17 height 17
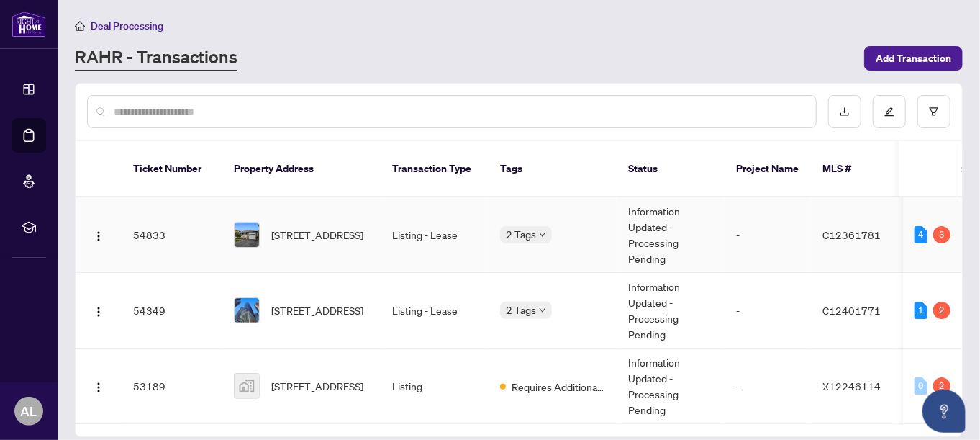
click at [335, 227] on span "[STREET_ADDRESS]" at bounding box center [317, 235] width 92 height 16
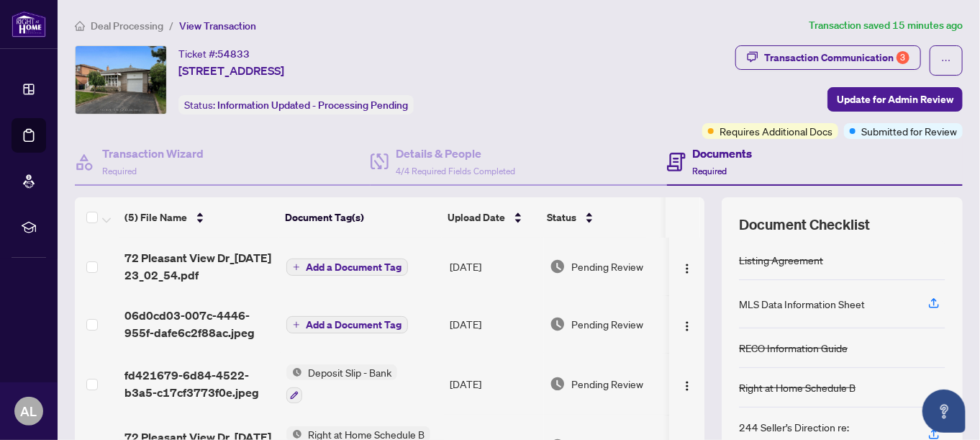
click at [669, 165] on icon at bounding box center [676, 162] width 19 height 19
click at [901, 132] on span "Submitted for Review" at bounding box center [910, 131] width 96 height 16
click at [771, 53] on div "Transaction Communication 3" at bounding box center [837, 57] width 145 height 23
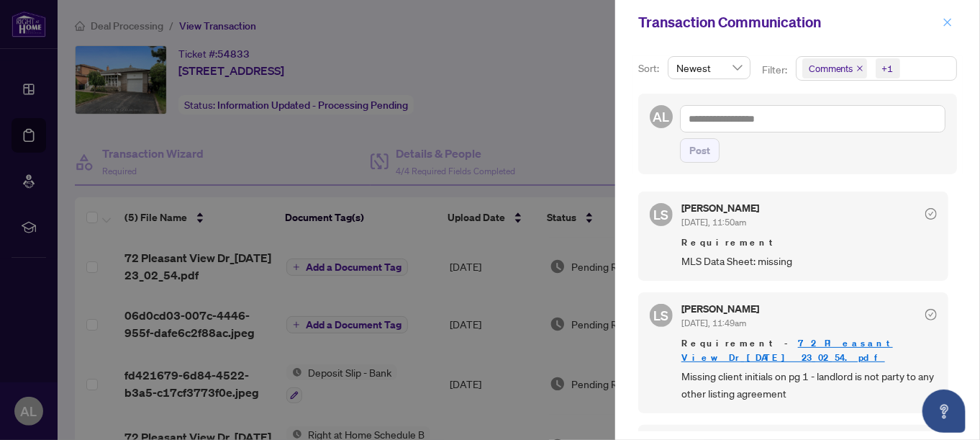
click at [947, 23] on icon "close" at bounding box center [948, 22] width 8 height 8
